Goal: Navigation & Orientation: Go to known website

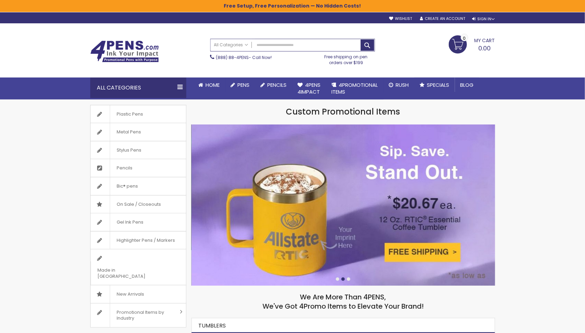
drag, startPoint x: 126, startPoint y: 46, endPoint x: 129, endPoint y: 36, distance: 10.6
click at [126, 46] on img at bounding box center [124, 52] width 69 height 22
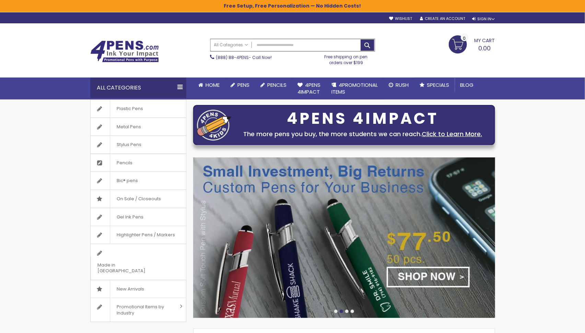
click at [345, 312] on div at bounding box center [346, 311] width 3 height 3
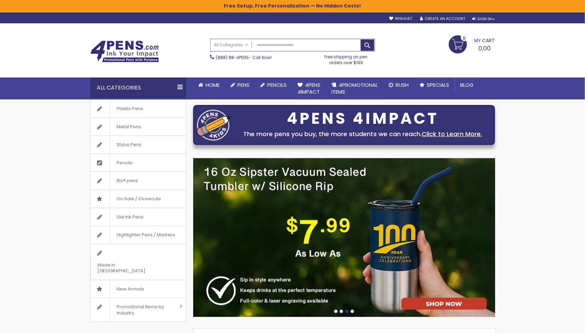
click at [353, 311] on div at bounding box center [352, 311] width 3 height 3
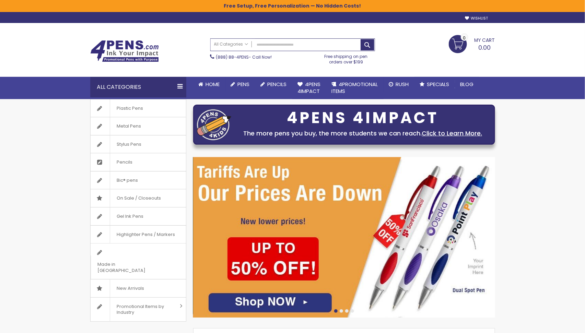
click at [342, 311] on div at bounding box center [341, 311] width 3 height 3
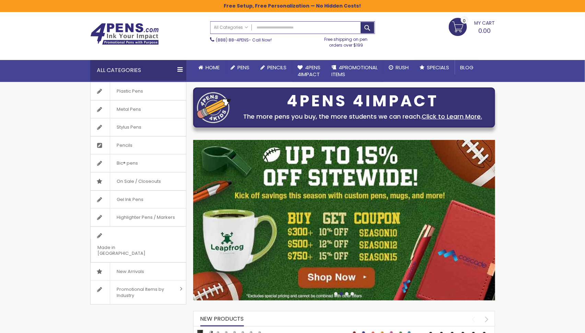
scroll to position [22, 0]
